Goal: Find specific page/section: Find specific page/section

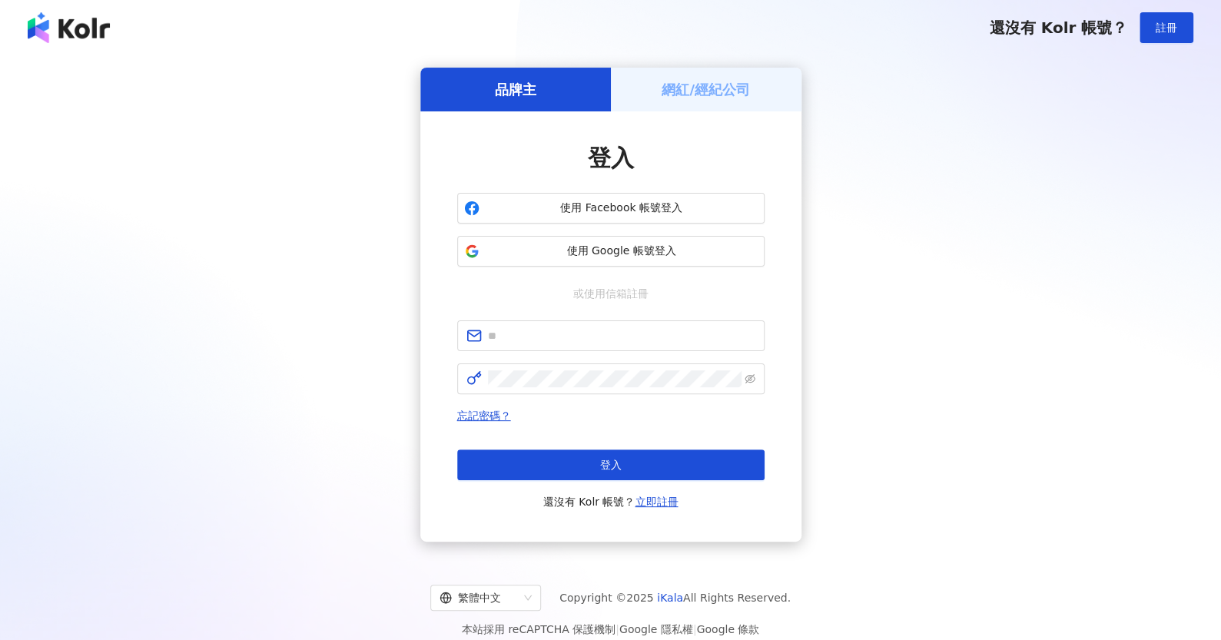
drag, startPoint x: 695, startPoint y: 90, endPoint x: 712, endPoint y: 89, distance: 17.7
click at [692, 89] on h5 "網紅/經紀公司" at bounding box center [706, 89] width 88 height 19
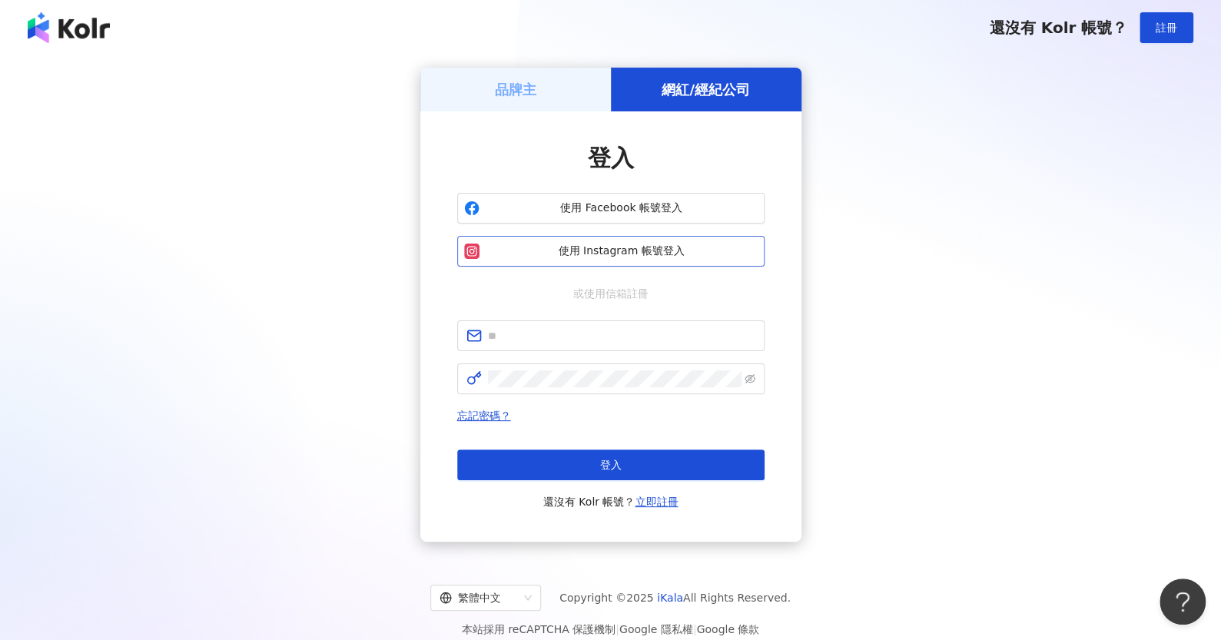
click at [629, 251] on span "使用 Instagram 帳號登入" at bounding box center [622, 251] width 272 height 15
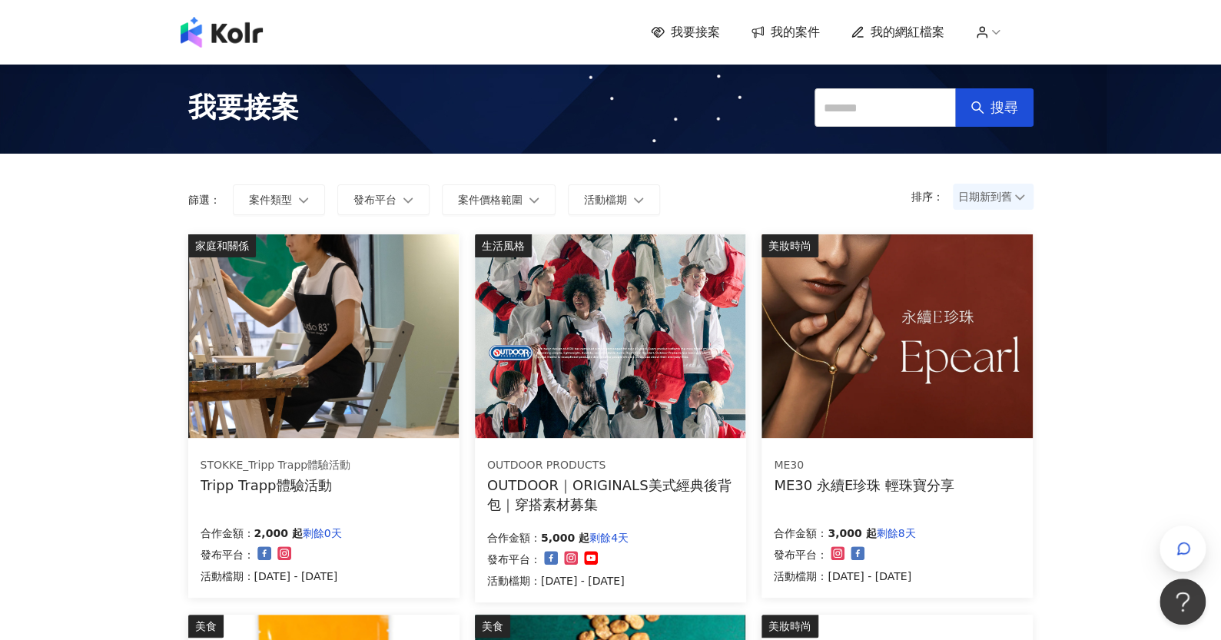
drag, startPoint x: 451, startPoint y: 516, endPoint x: 317, endPoint y: 343, distance: 218.6
click at [451, 516] on div "STOKKE_Tripp Trapp體驗活動 Tripp Trapp體驗活動 合作金額： 2,000 起 剩餘0天 發布平台： 活動檔期：[DATE] - […" at bounding box center [323, 521] width 271 height 154
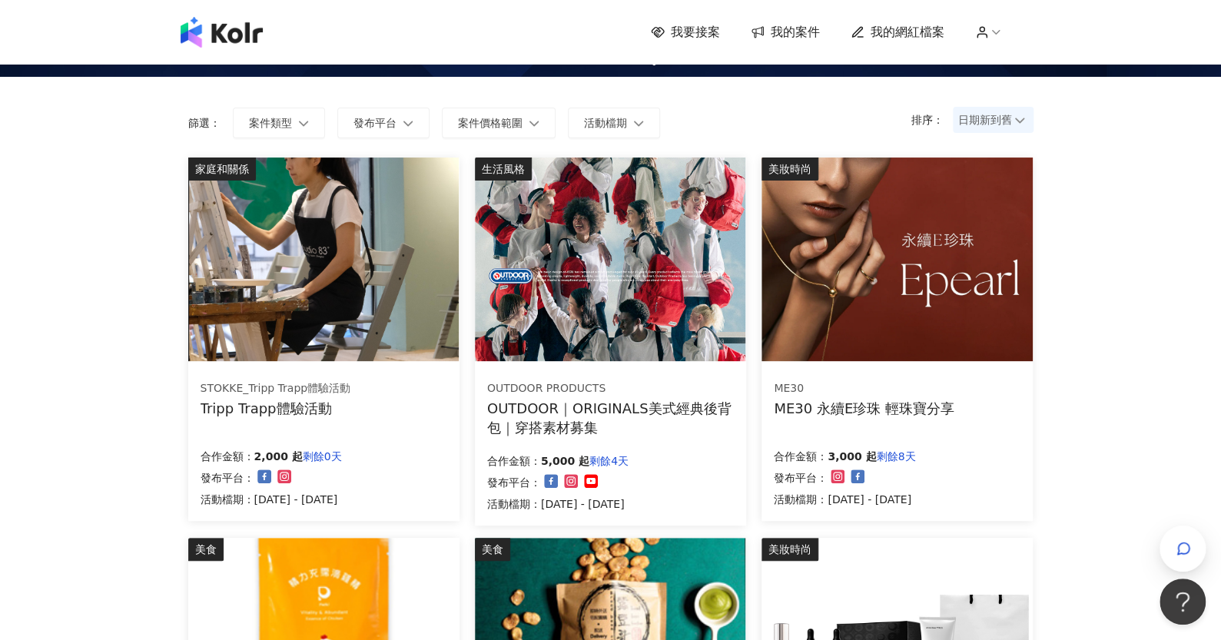
click at [287, 404] on div "Tripp Trapp體驗活動" at bounding box center [276, 408] width 151 height 19
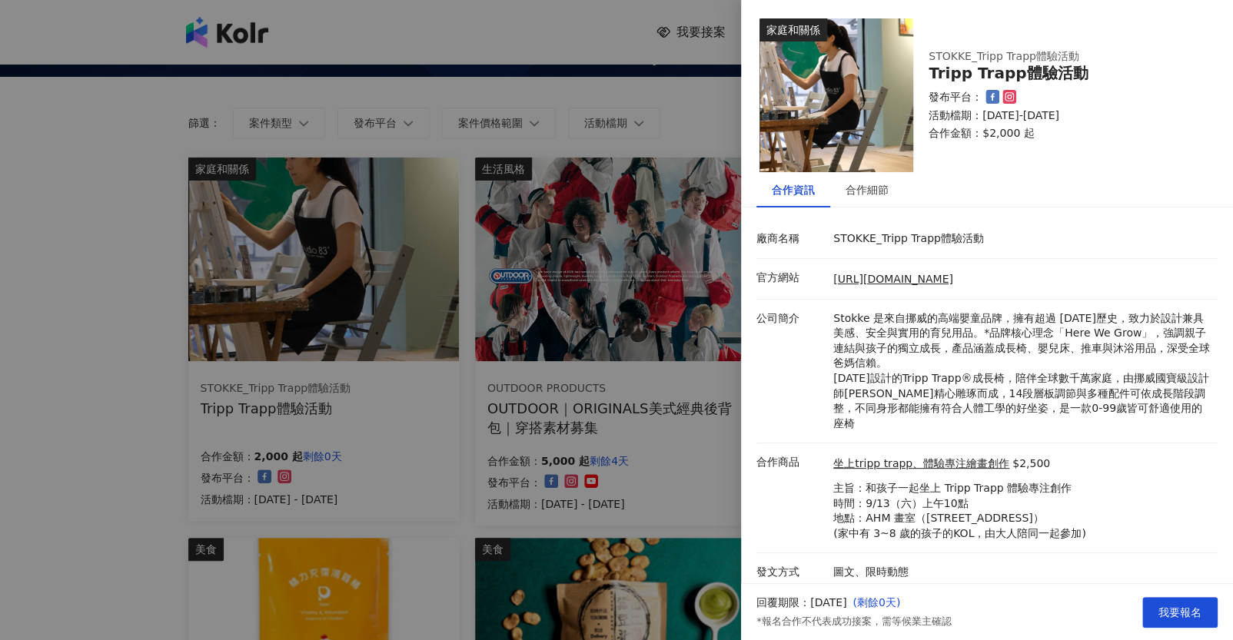
click at [665, 293] on div at bounding box center [616, 320] width 1233 height 640
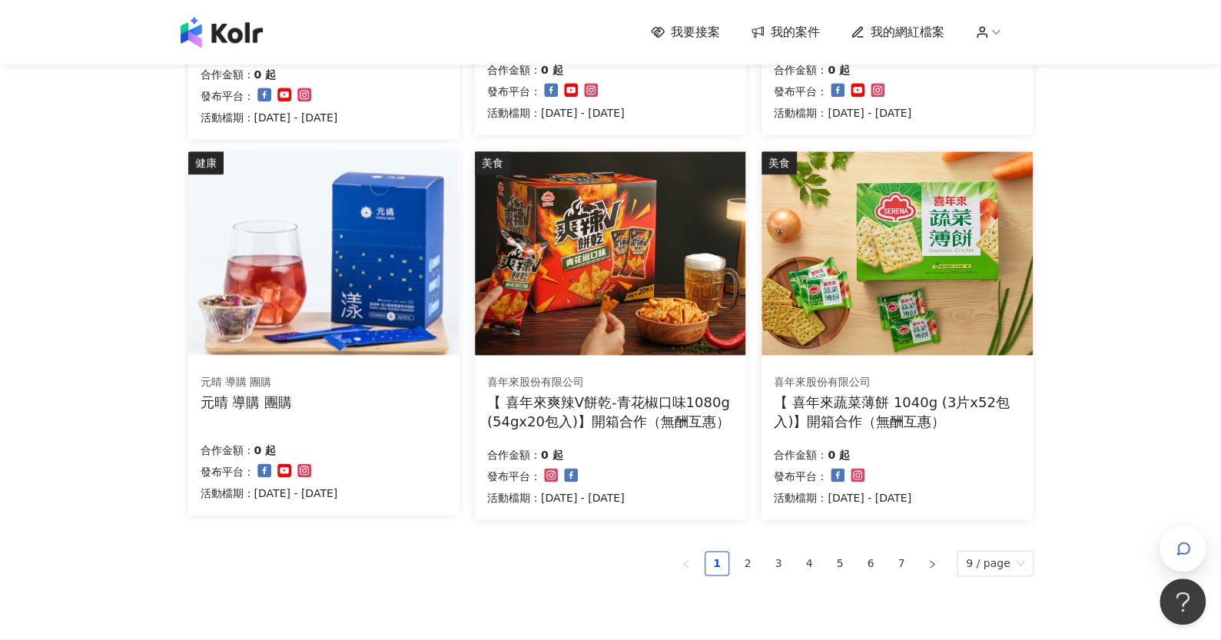
scroll to position [845, 0]
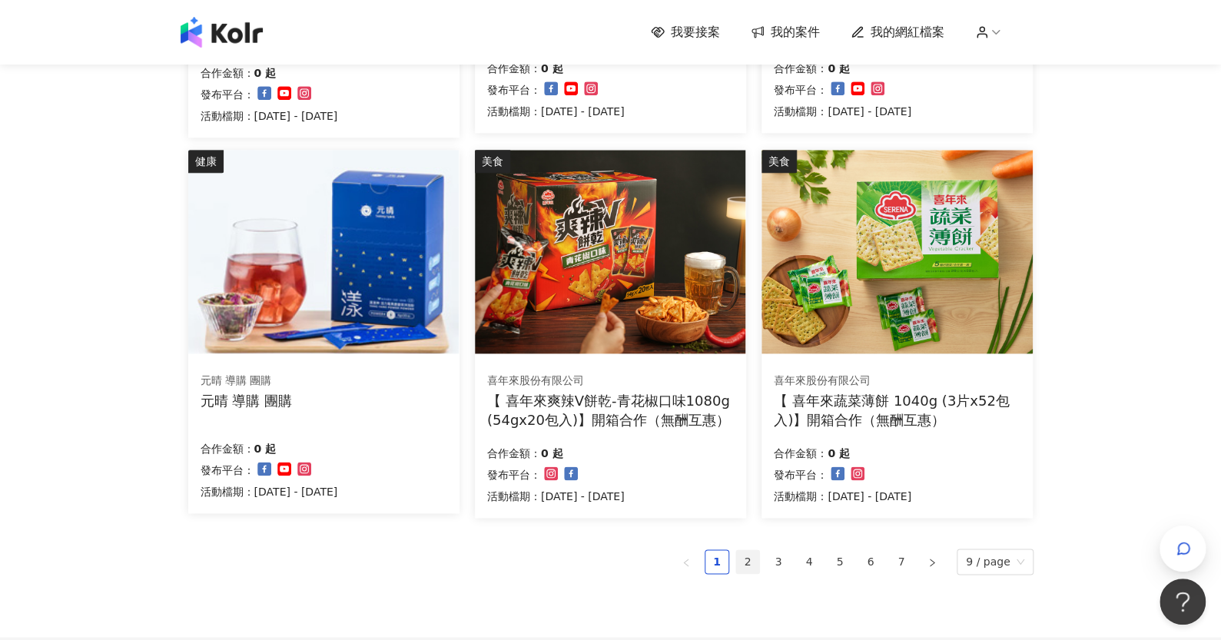
click at [756, 561] on link "2" at bounding box center [747, 561] width 23 height 23
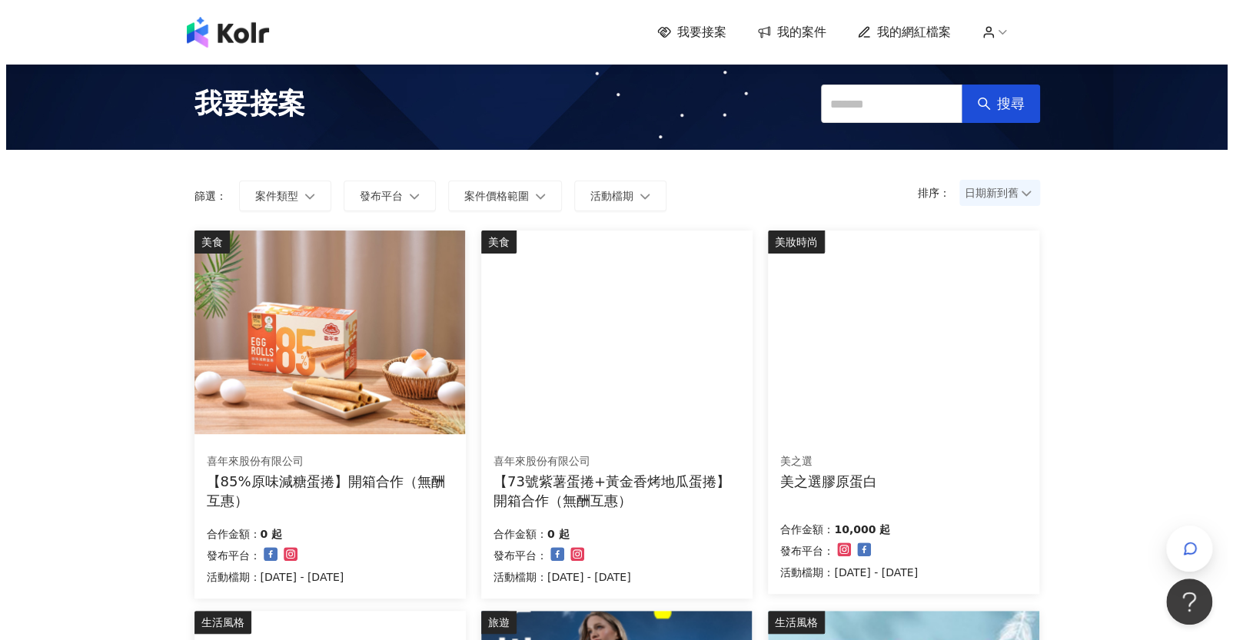
scroll to position [0, 0]
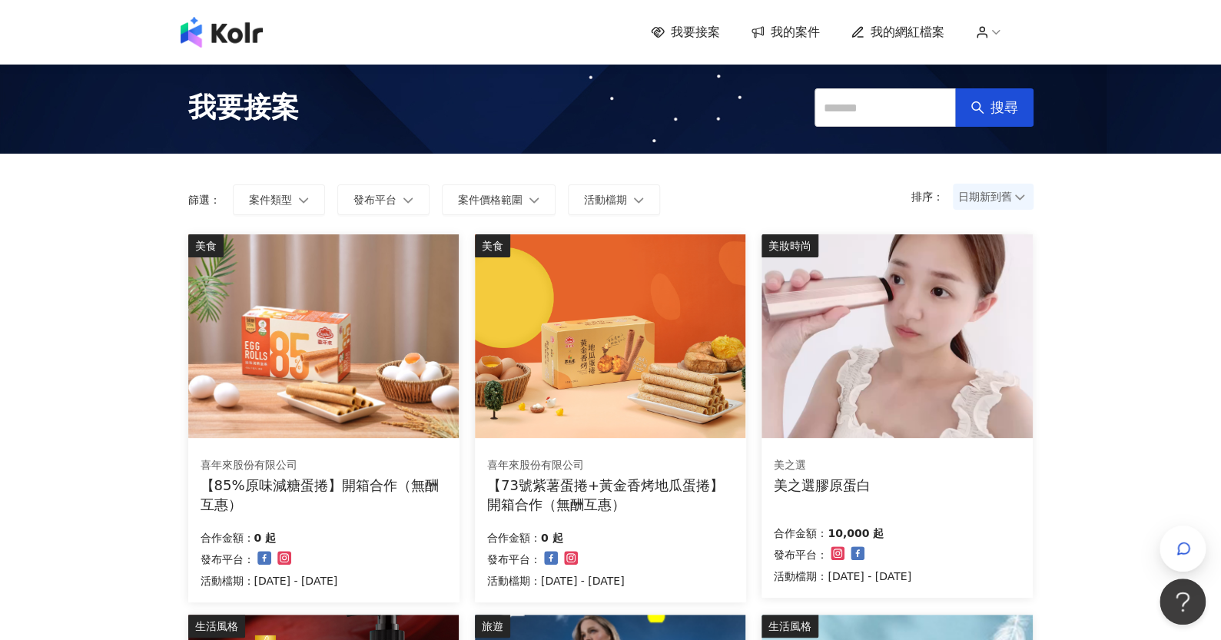
click at [805, 337] on img at bounding box center [896, 336] width 270 height 204
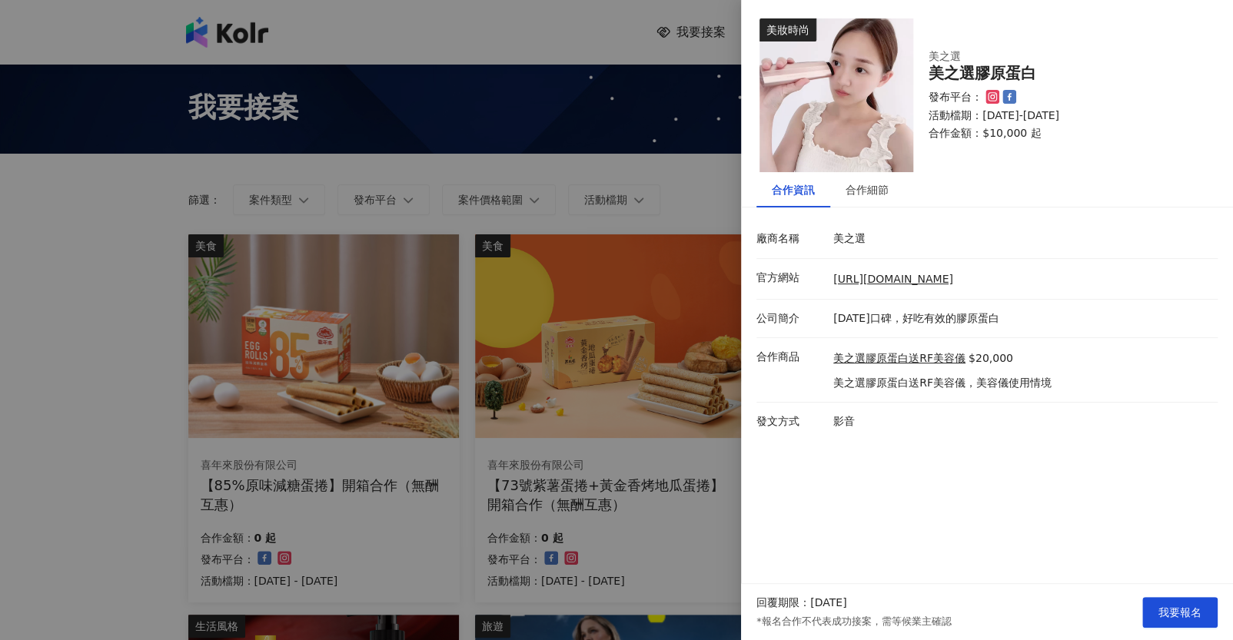
click at [678, 353] on div at bounding box center [616, 320] width 1233 height 640
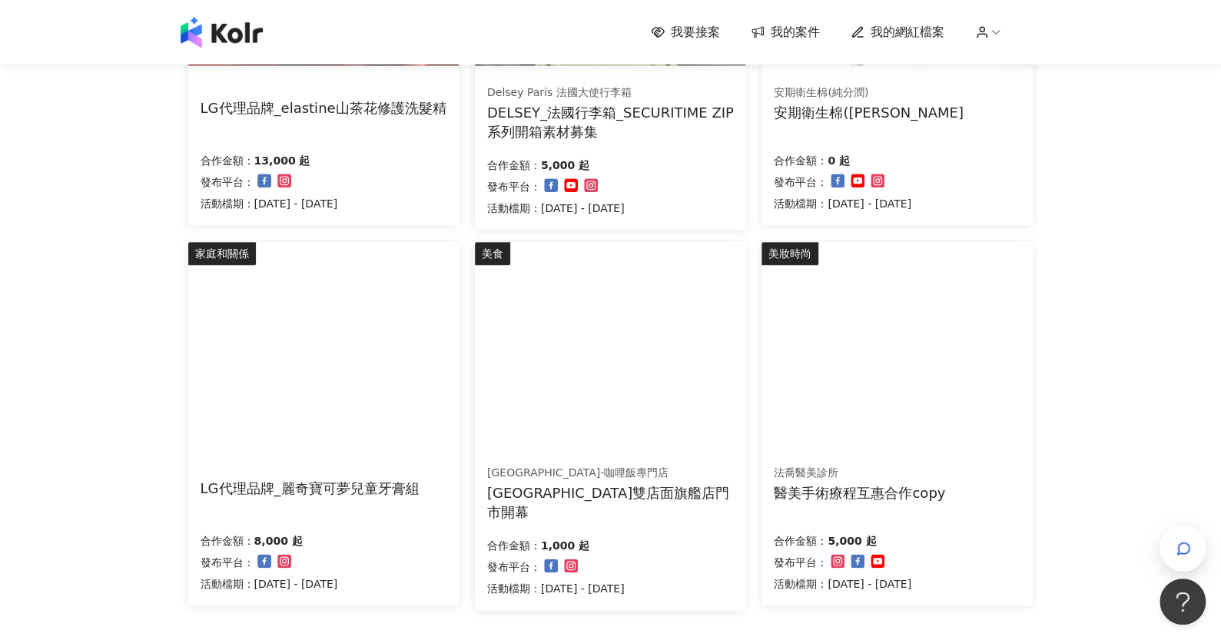
scroll to position [921, 0]
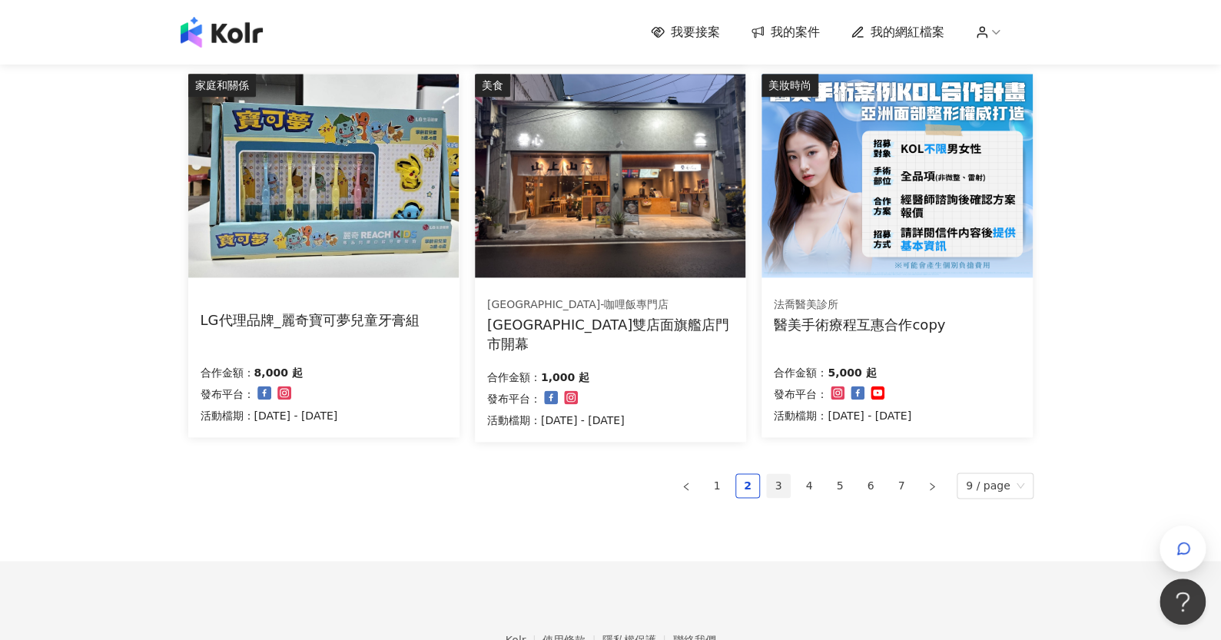
click at [779, 483] on link "3" at bounding box center [778, 485] width 23 height 23
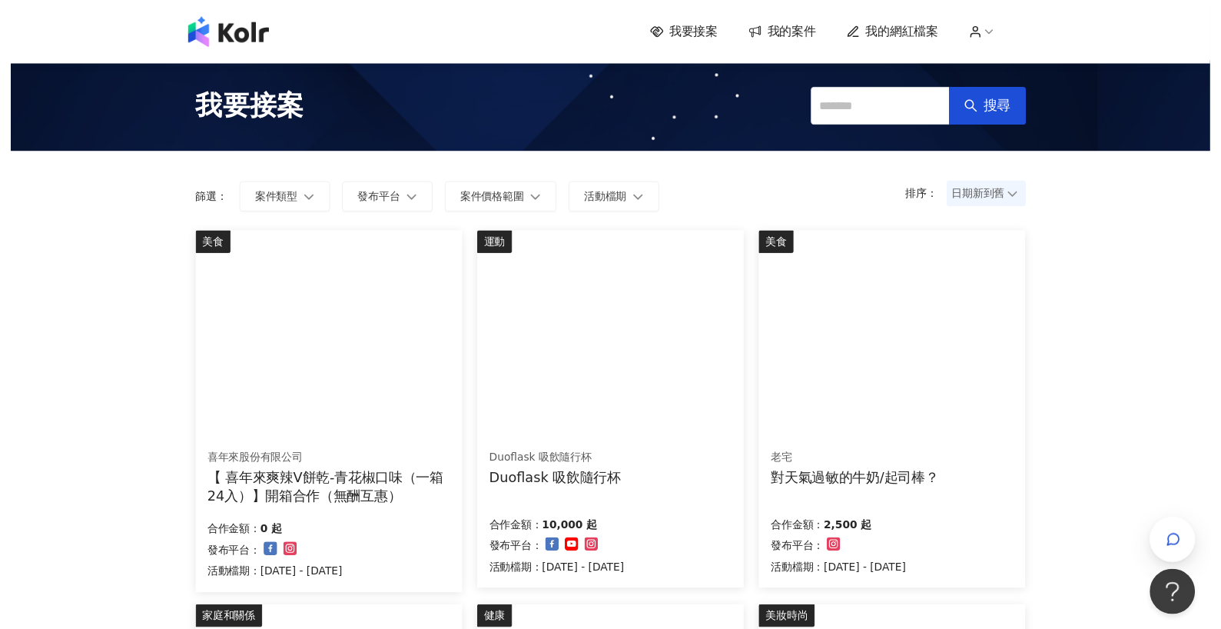
scroll to position [0, 0]
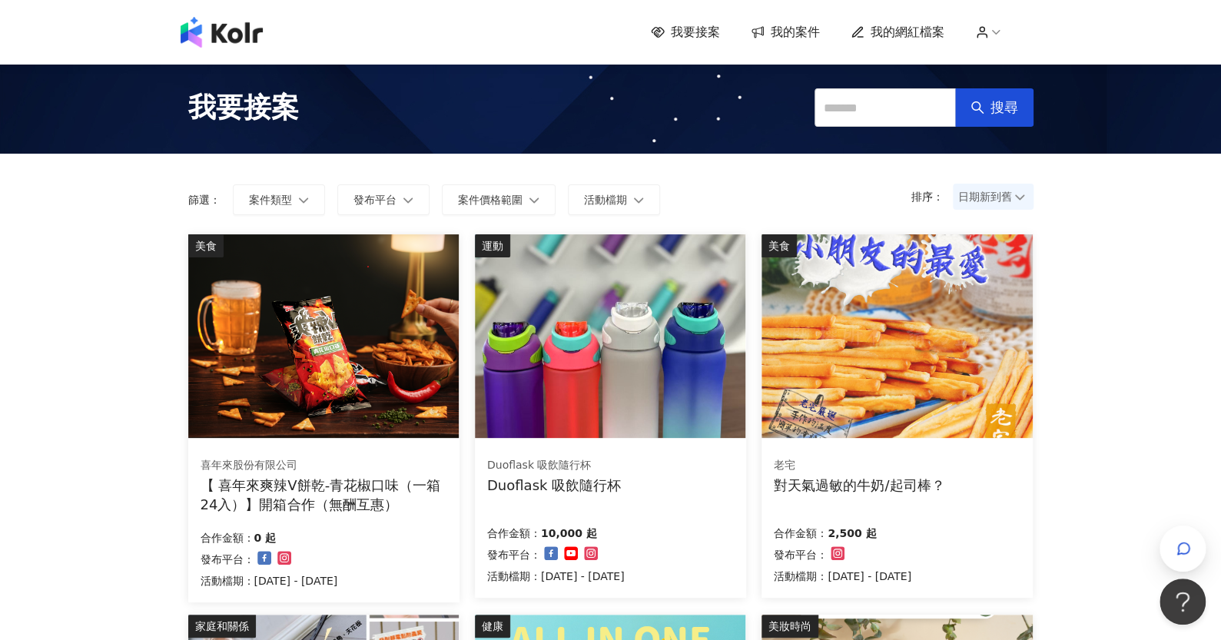
click at [924, 27] on span "我的網紅檔案" at bounding box center [908, 32] width 74 height 17
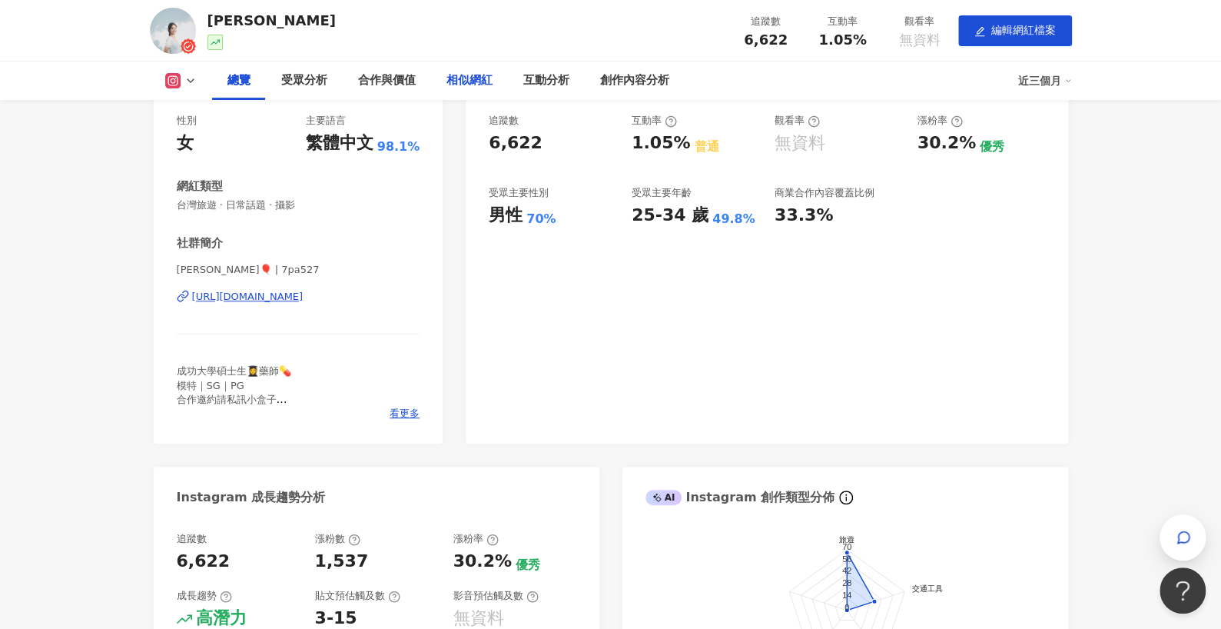
scroll to position [154, 0]
